Goal: Information Seeking & Learning: Learn about a topic

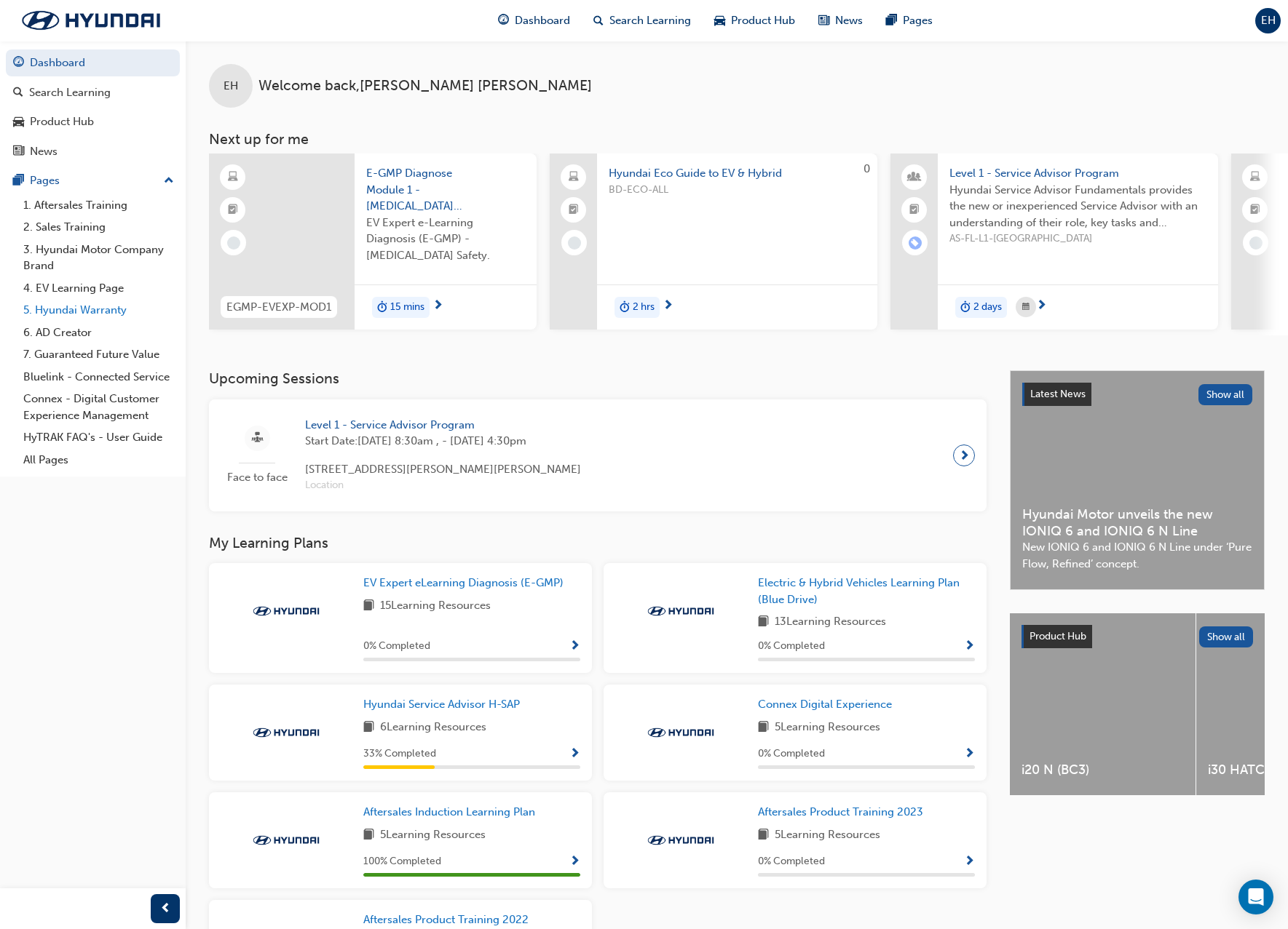
click at [47, 315] on link "5. Hyundai Warranty" at bounding box center [99, 310] width 162 height 23
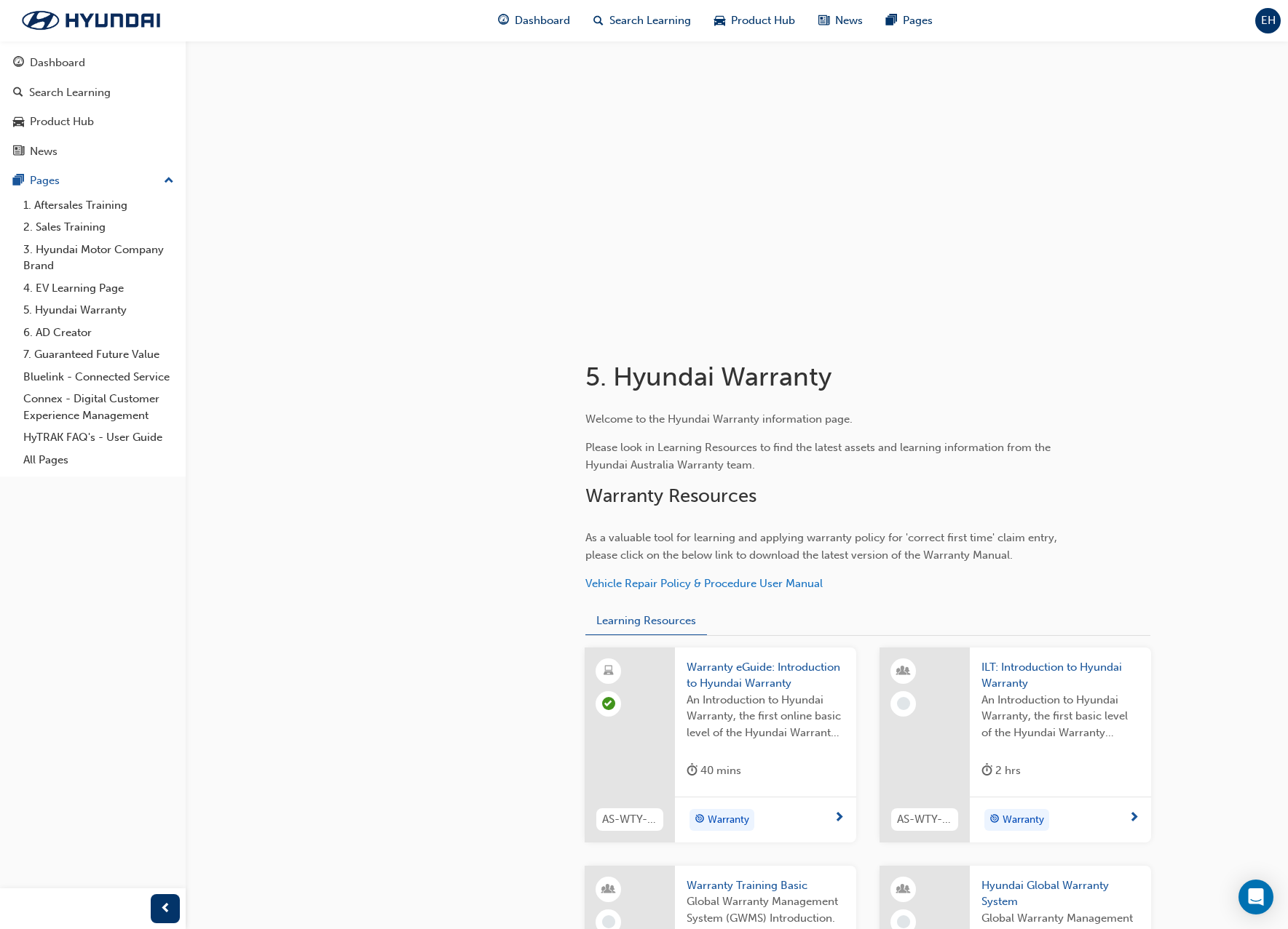
scroll to position [145, 0]
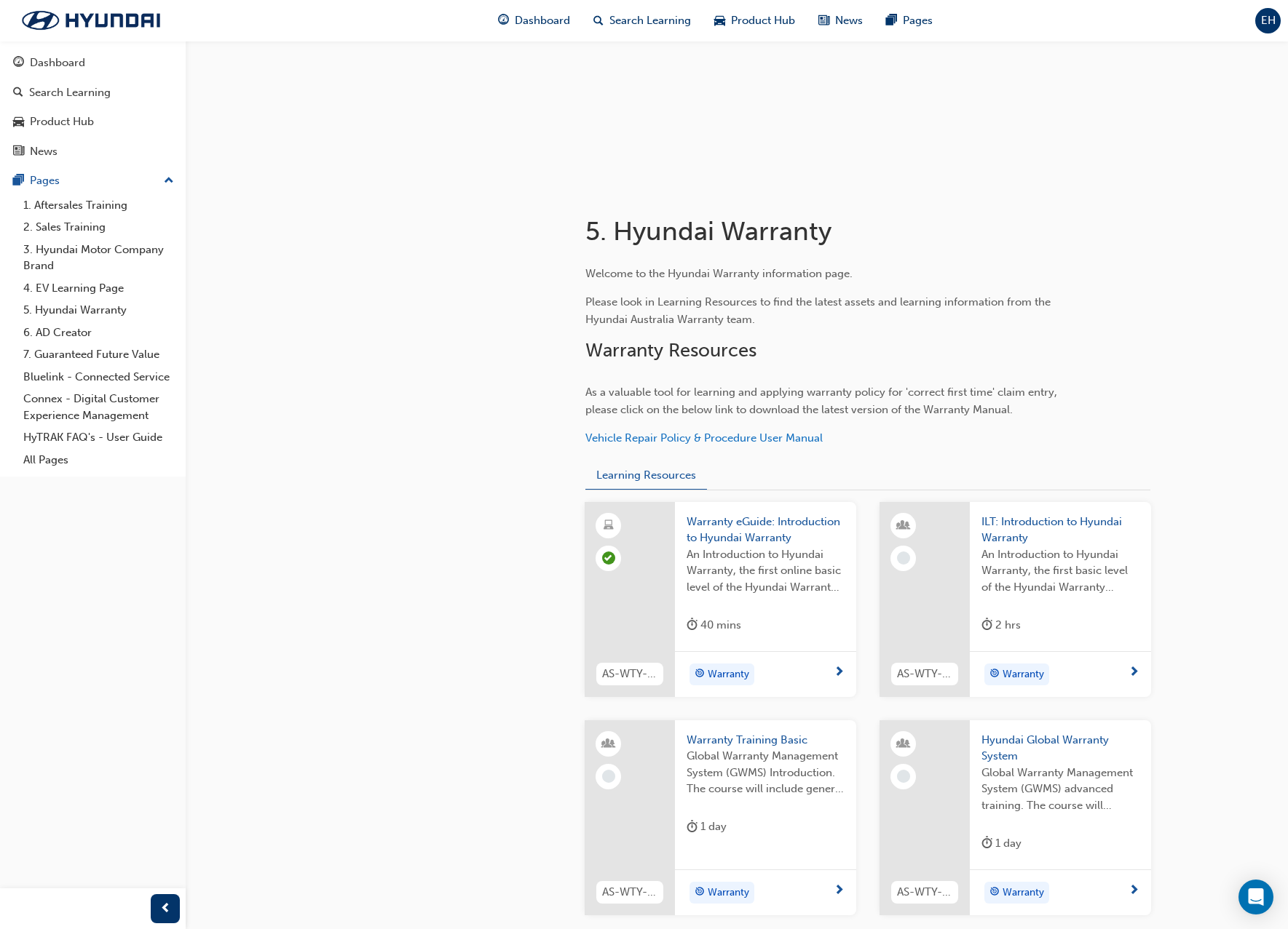
click at [741, 552] on span "An Introduction to Hyundai Warranty, the first online basic level of the Hyunda…" at bounding box center [765, 571] width 158 height 49
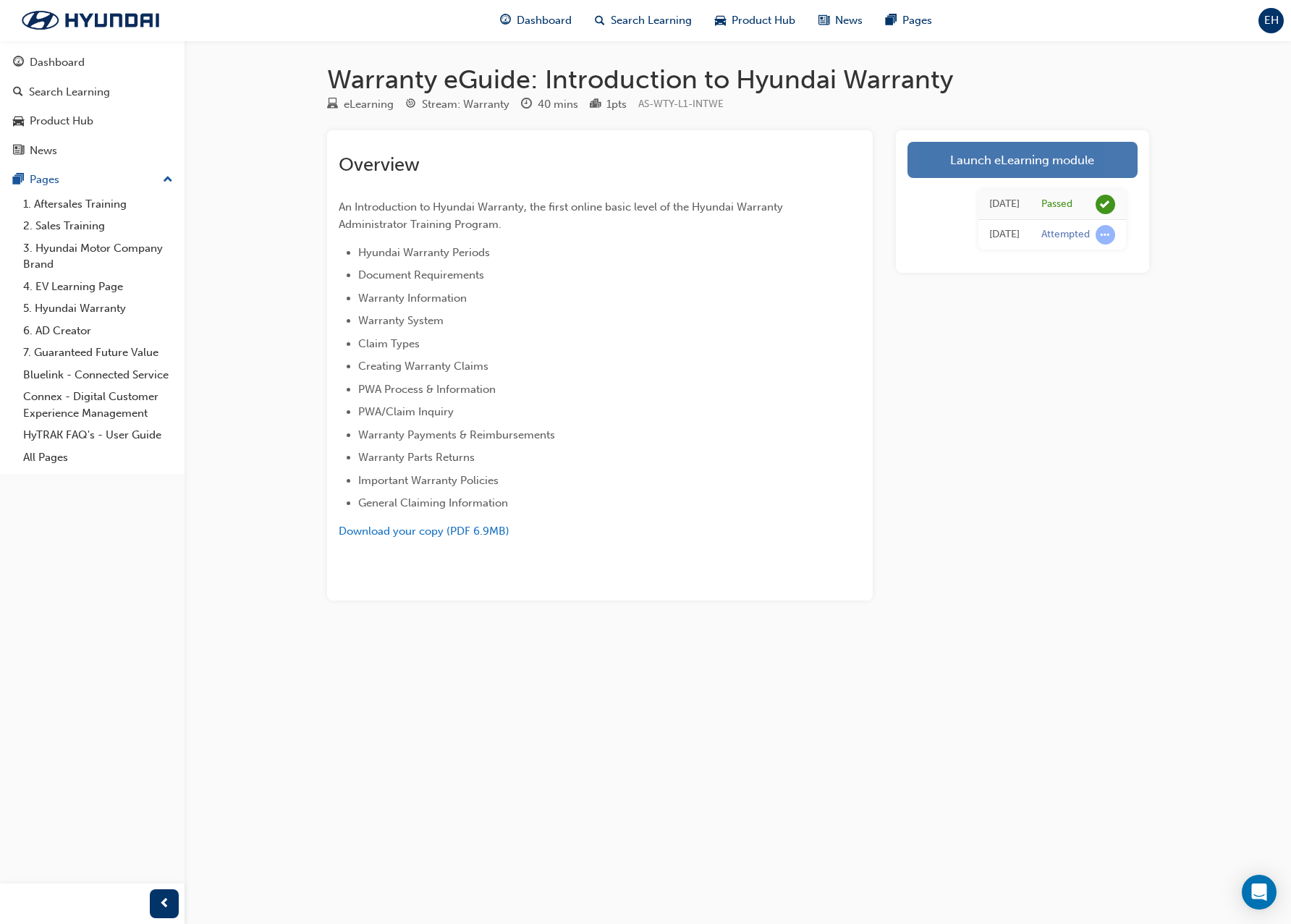
click at [1058, 147] on link "Launch eLearning module" at bounding box center [1022, 159] width 230 height 37
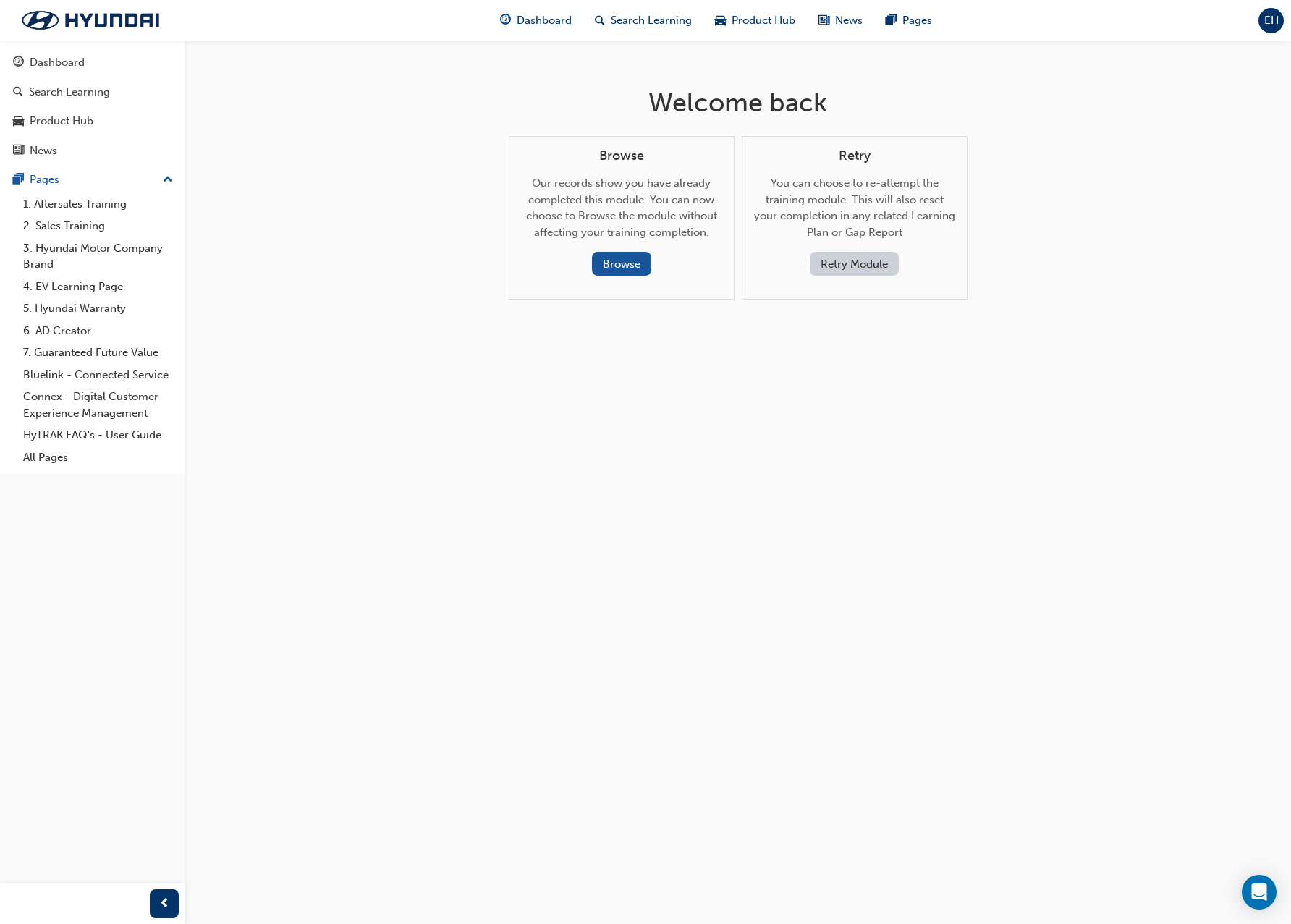
click at [626, 281] on div "Browse Our records show you have already completed this module. You can now cho…" at bounding box center [621, 218] width 226 height 164
click at [624, 268] on button "Browse" at bounding box center [621, 263] width 59 height 23
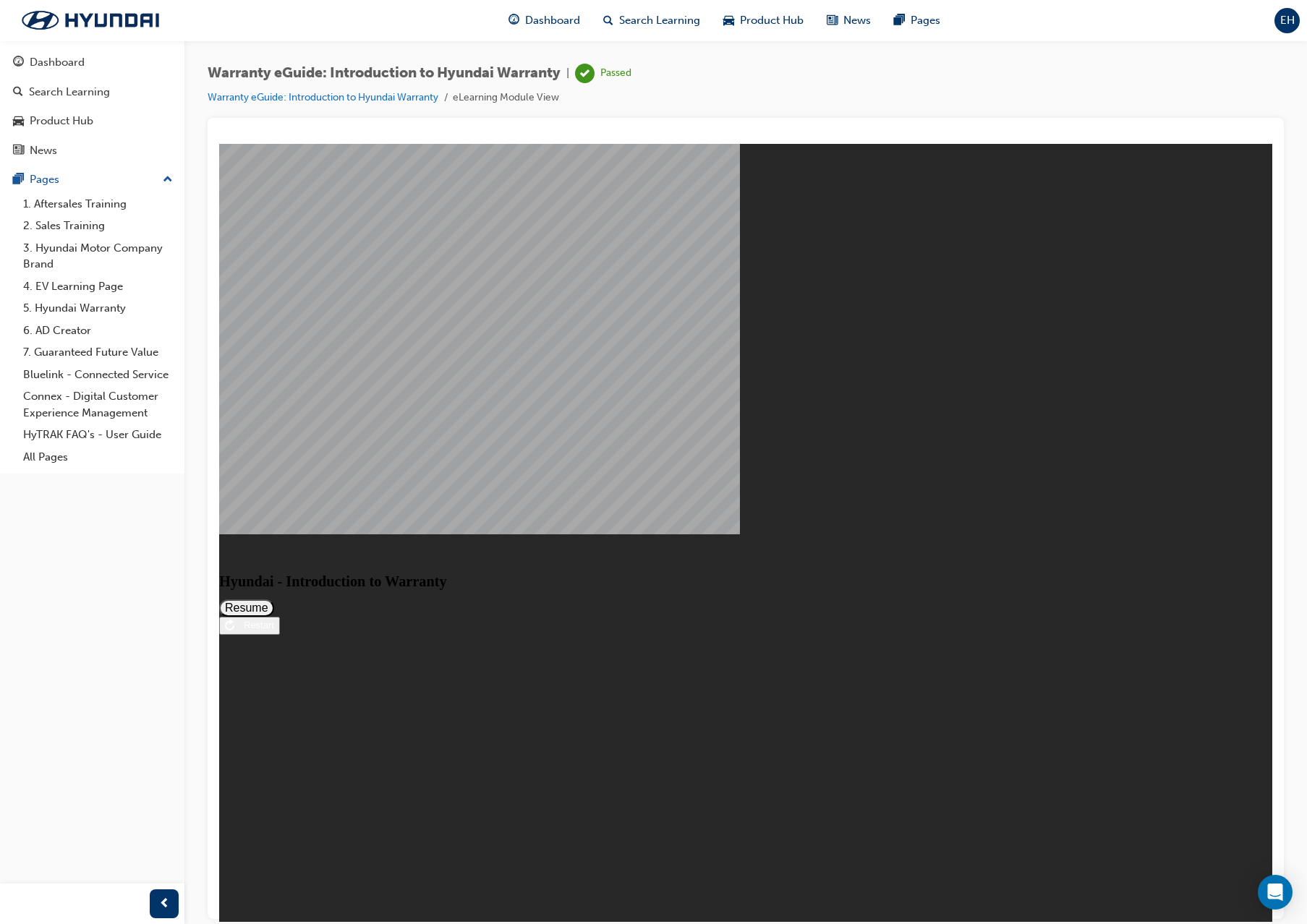
click at [1290, 36] on div "Dashboard Search Learning Product Hub News Pages EH" at bounding box center [654, 21] width 1307 height 41
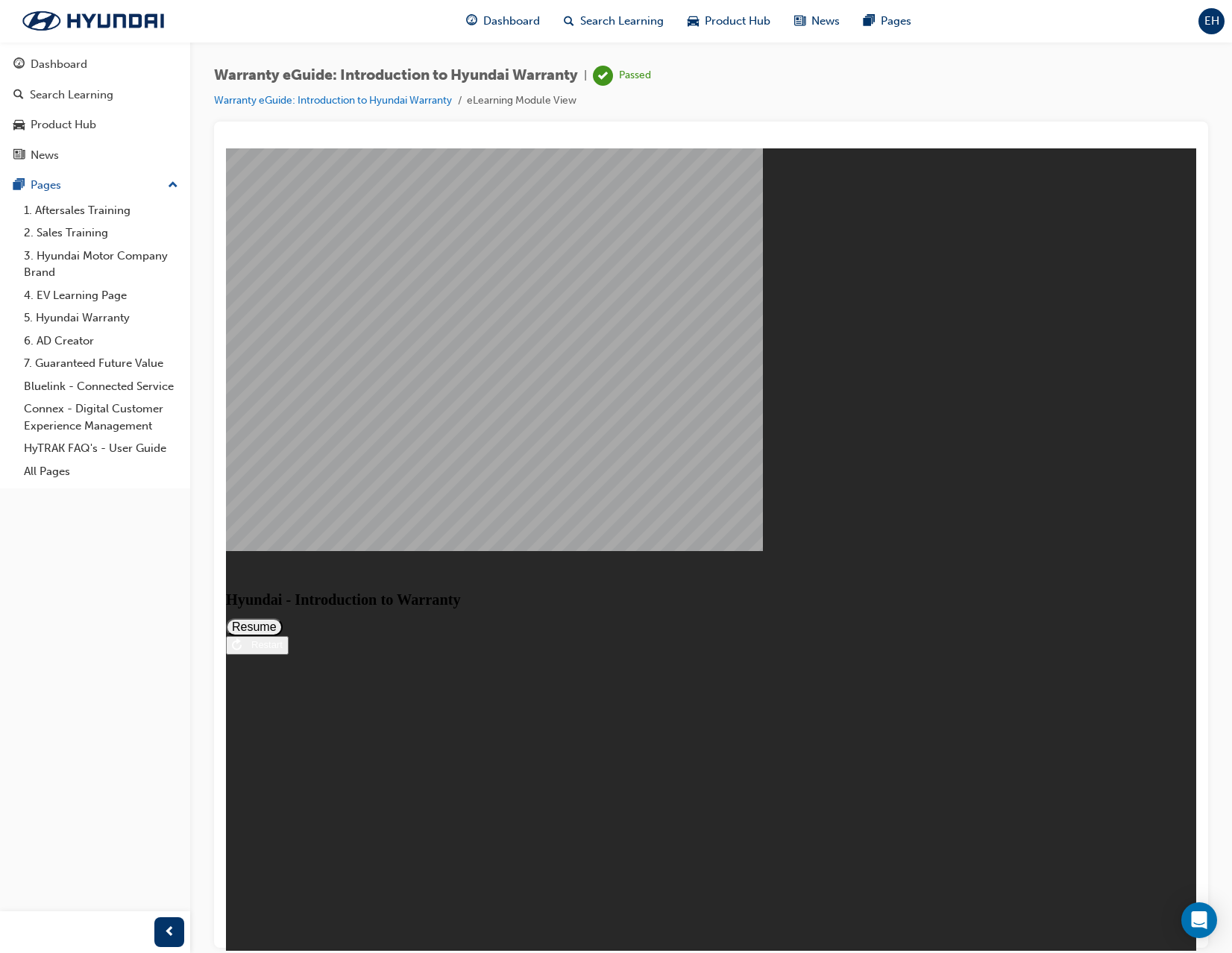
click at [282, 618] on button "Resume" at bounding box center [254, 626] width 57 height 18
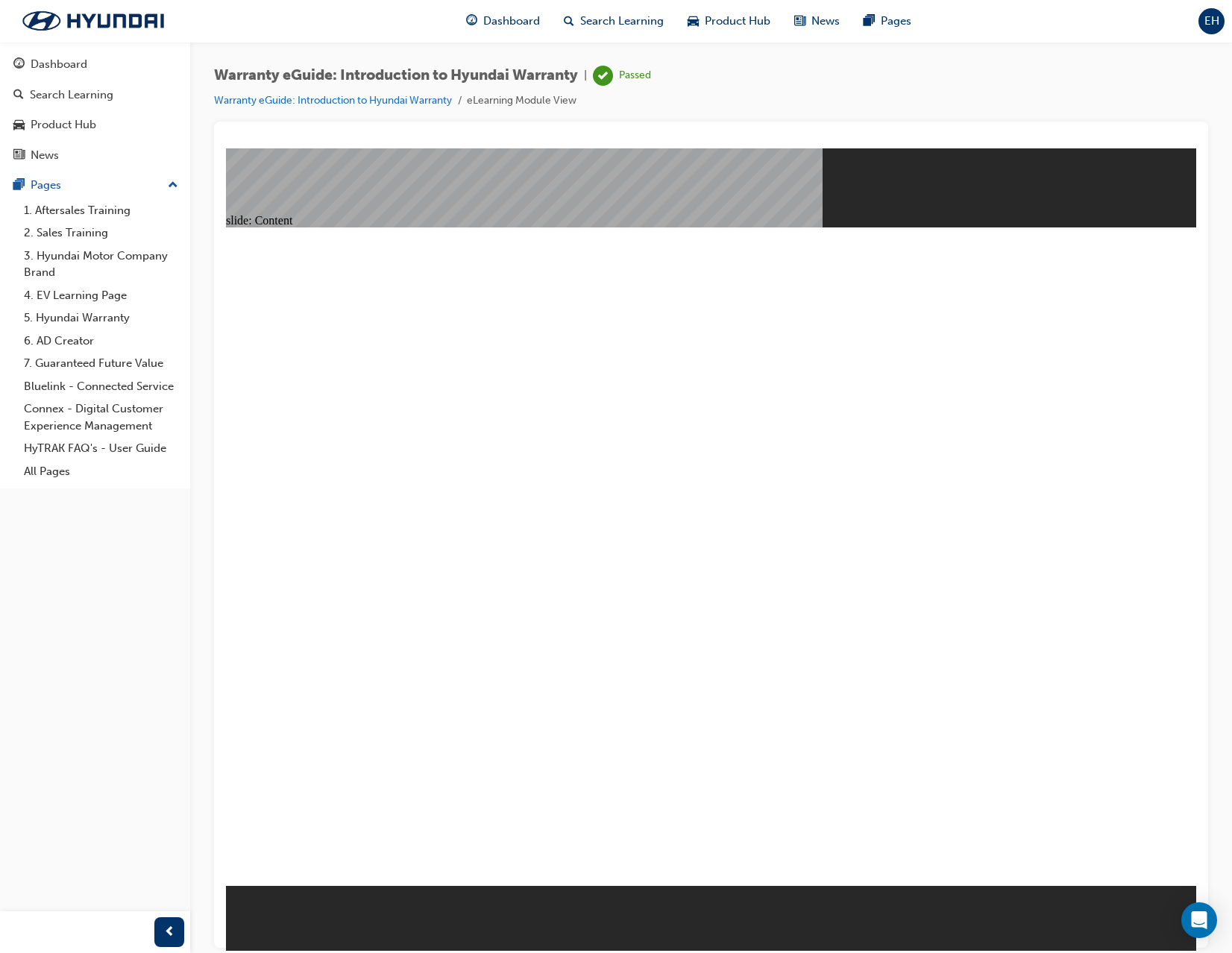
click at [1125, 108] on div "Warranty eGuide: Introduction to Hyundai Warranty | Passed Warranty eGuide: Int…" at bounding box center [711, 94] width 994 height 56
click at [1139, 71] on div "Warranty eGuide: Introduction to Hyundai Warranty | Passed Warranty eGuide: Int…" at bounding box center [711, 94] width 994 height 56
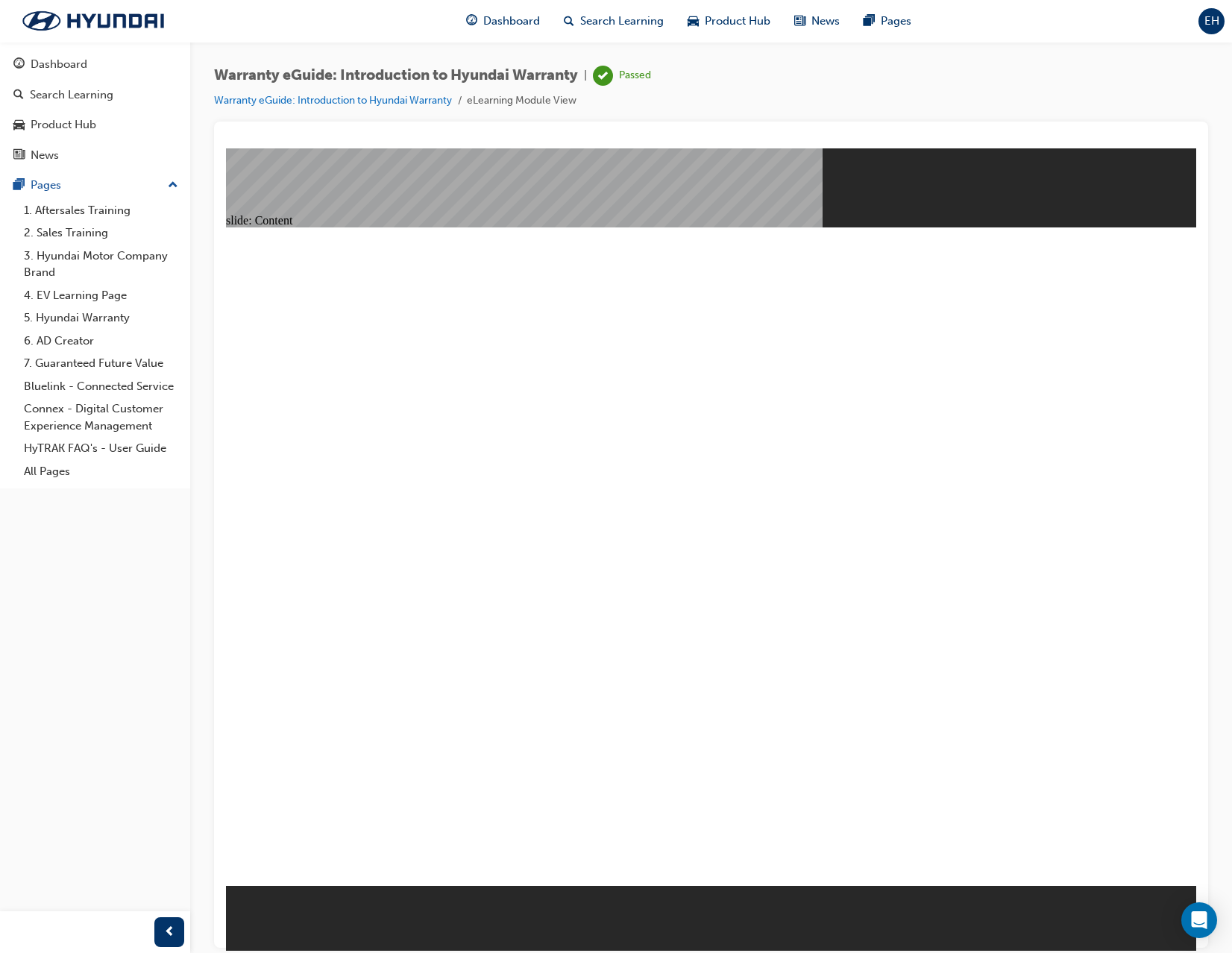
drag, startPoint x: 1043, startPoint y: 241, endPoint x: 1058, endPoint y: 238, distance: 15.3
